Goal: Find specific page/section: Find specific page/section

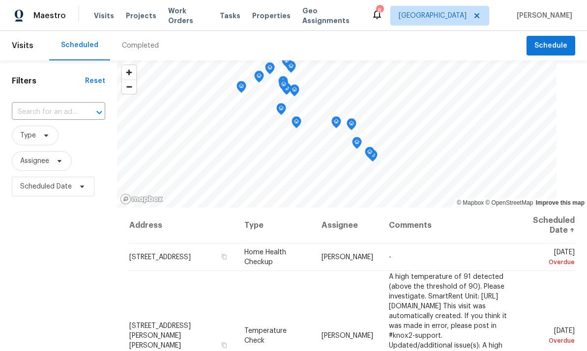
click at [271, 17] on span "Properties" at bounding box center [271, 16] width 38 height 10
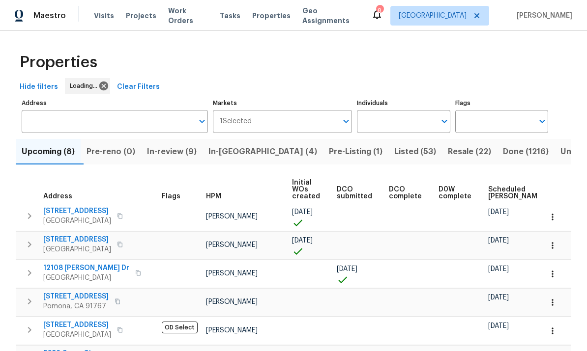
click at [408, 123] on input "text" at bounding box center [396, 121] width 78 height 23
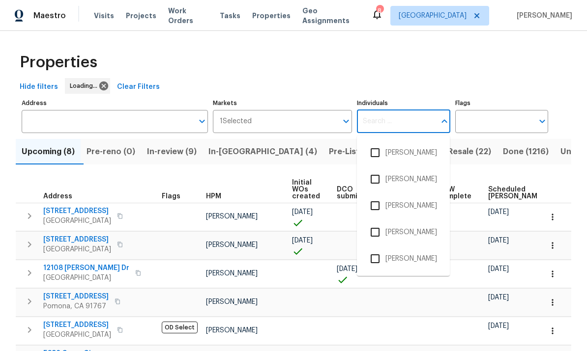
scroll to position [37, 0]
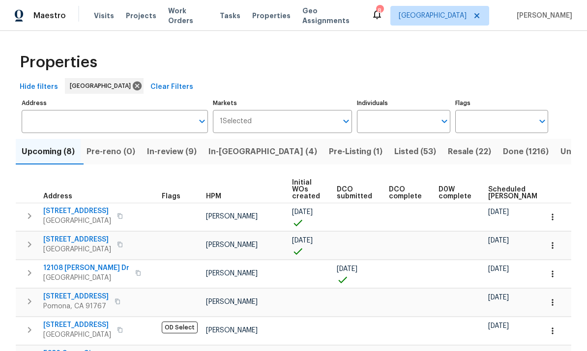
click at [406, 110] on input "Individuals" at bounding box center [396, 121] width 78 height 23
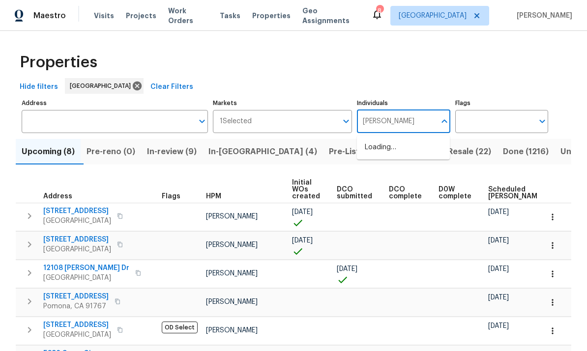
type input "[PERSON_NAME]"
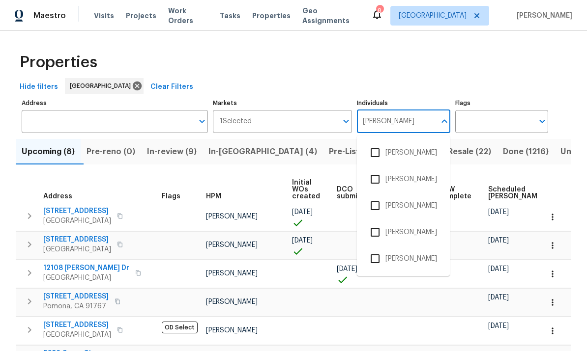
click at [376, 249] on input "checkbox" at bounding box center [375, 259] width 21 height 21
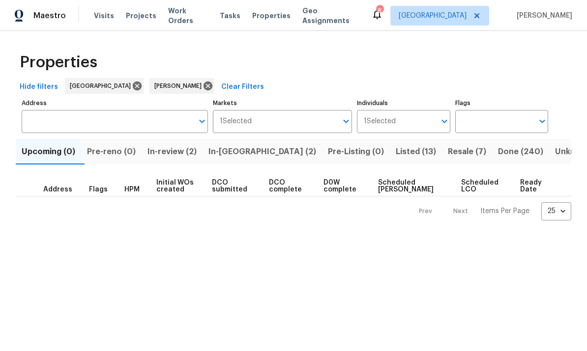
click at [179, 160] on button "In-review (2)" at bounding box center [172, 152] width 61 height 26
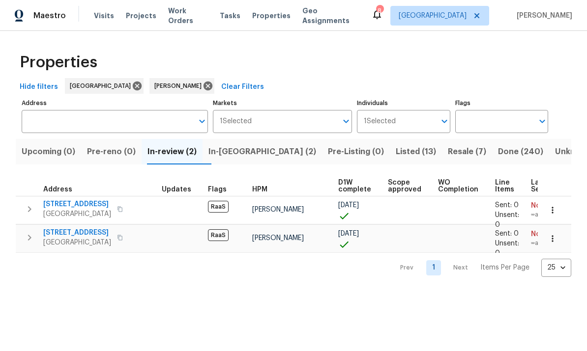
click at [448, 150] on span "Resale (7)" at bounding box center [467, 152] width 38 height 14
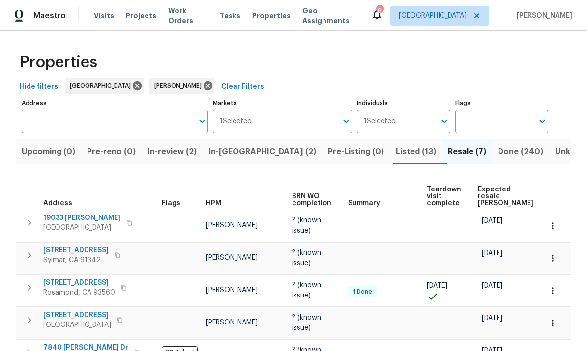
click at [396, 145] on span "Listed (13)" at bounding box center [416, 152] width 40 height 14
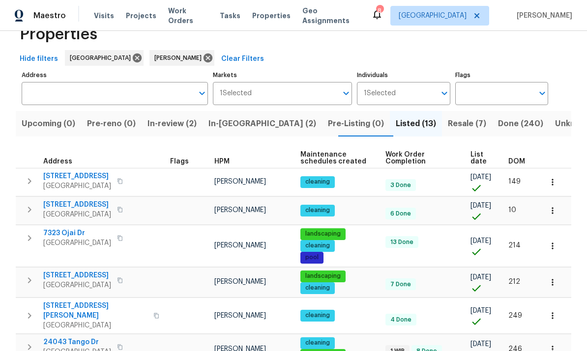
scroll to position [28, 0]
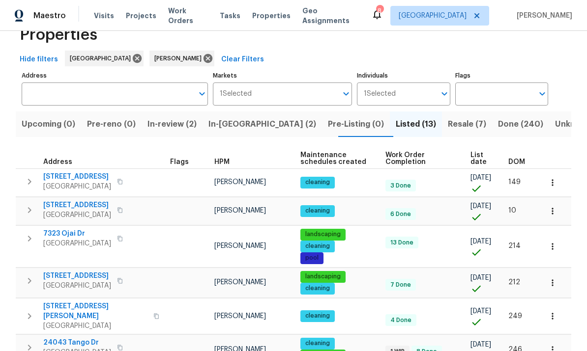
click at [67, 229] on span "7323 Ojai Dr" at bounding box center [77, 234] width 68 height 10
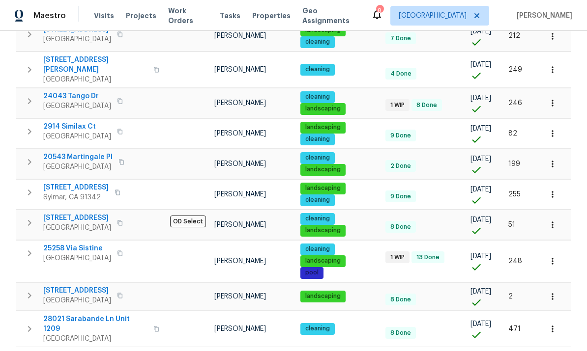
scroll to position [274, 0]
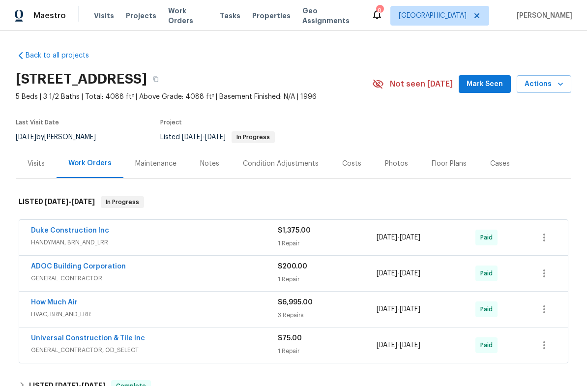
click at [155, 163] on div "Maintenance" at bounding box center [155, 164] width 41 height 10
